Goal: Information Seeking & Learning: Compare options

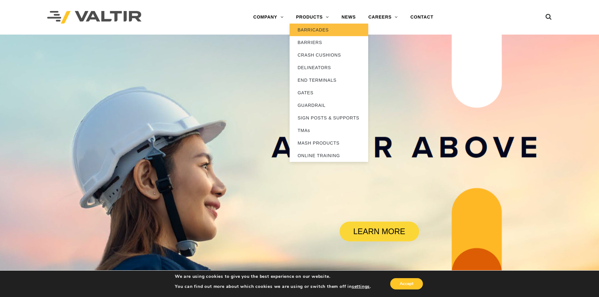
click at [312, 30] on link "BARRICADES" at bounding box center [328, 30] width 79 height 13
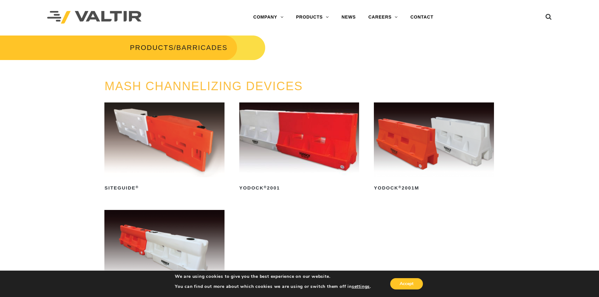
click at [401, 143] on img at bounding box center [434, 139] width 120 height 75
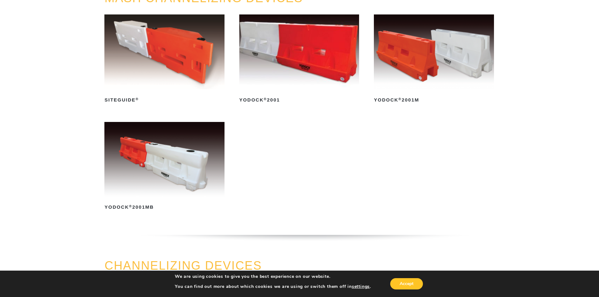
scroll to position [94, 0]
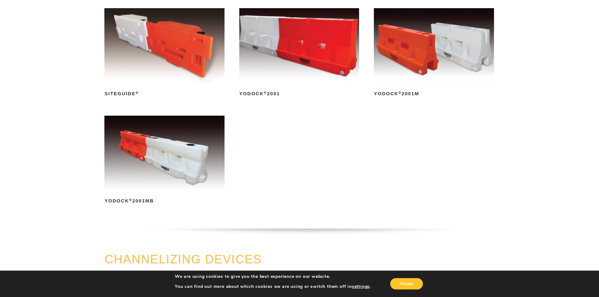
click at [193, 165] on img at bounding box center [164, 153] width 120 height 75
click at [419, 69] on img at bounding box center [434, 45] width 120 height 75
click at [120, 204] on h2 "Yodock ® 2001MB" at bounding box center [164, 201] width 120 height 10
click at [313, 62] on img at bounding box center [299, 45] width 120 height 75
click at [438, 53] on img at bounding box center [434, 45] width 120 height 75
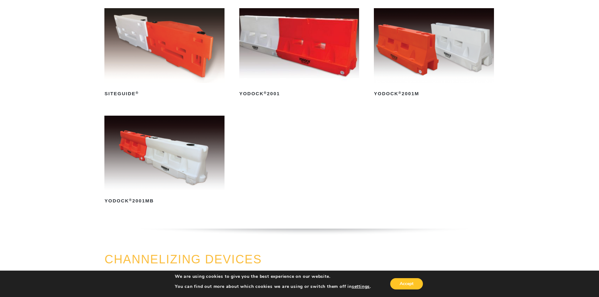
click at [424, 64] on img at bounding box center [434, 45] width 120 height 75
click at [178, 180] on img at bounding box center [164, 153] width 120 height 75
click at [394, 68] on img at bounding box center [434, 45] width 120 height 75
